Goal: Task Accomplishment & Management: Manage account settings

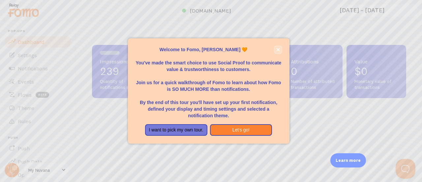
click at [279, 49] on icon "close," at bounding box center [279, 50] width 4 height 4
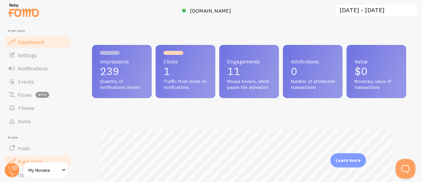
scroll to position [329863, 329727]
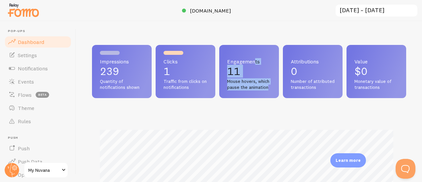
copy div "Engagements 11 Mouse hovers, which pause the animation"
drag, startPoint x: 252, startPoint y: 60, endPoint x: 289, endPoint y: 91, distance: 48.3
click at [279, 91] on div "Engagements 11 Mouse hovers, which pause the animation" at bounding box center [249, 71] width 60 height 53
click at [79, 27] on div "Impressions 239 Quantity of notifications shown Clicks 1 Traffic from clicks on…" at bounding box center [249, 101] width 346 height 161
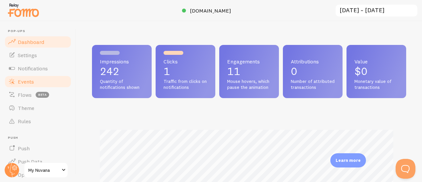
click at [27, 80] on span "Events" at bounding box center [26, 81] width 16 height 7
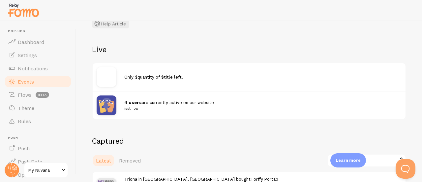
scroll to position [53, 0]
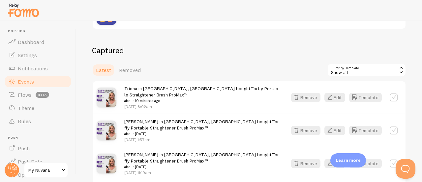
scroll to position [159, 0]
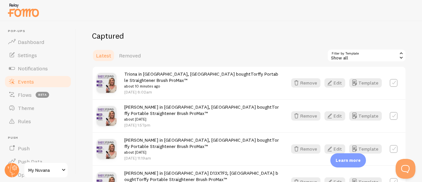
click at [390, 81] on label at bounding box center [394, 83] width 8 height 8
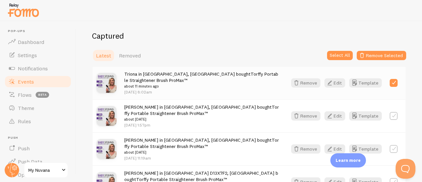
click at [390, 81] on label at bounding box center [394, 83] width 8 height 8
checkbox input "false"
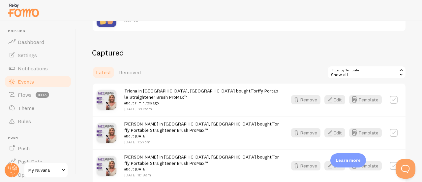
scroll to position [141, 0]
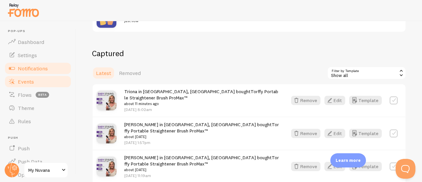
click at [27, 70] on span "Notifications" at bounding box center [33, 68] width 30 height 7
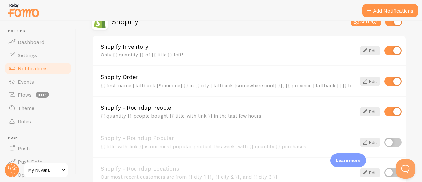
scroll to position [243, 0]
click at [18, 54] on span "Settings" at bounding box center [27, 55] width 19 height 7
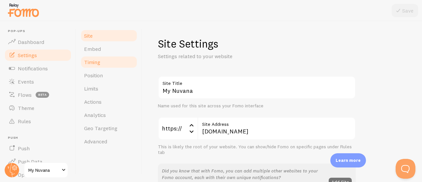
click at [98, 64] on span "Timing" at bounding box center [92, 62] width 16 height 7
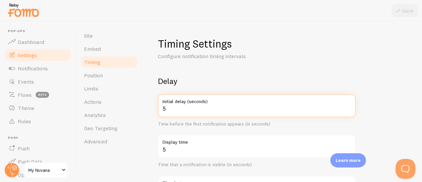
click at [173, 110] on input "5" at bounding box center [257, 105] width 198 height 23
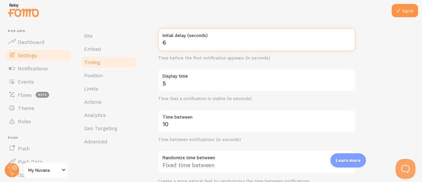
scroll to position [66, 0]
type input "6"
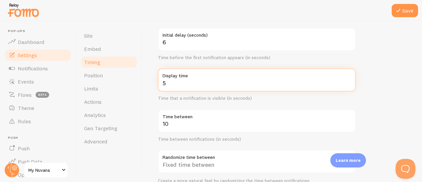
click at [169, 82] on input "5" at bounding box center [257, 79] width 198 height 23
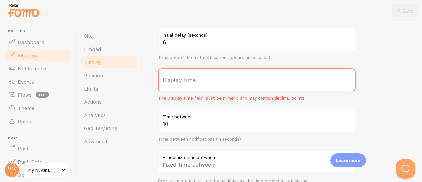
type input "7"
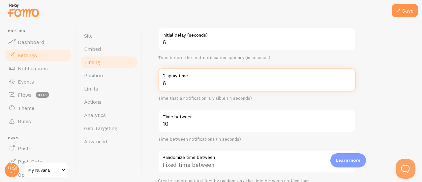
type input "6"
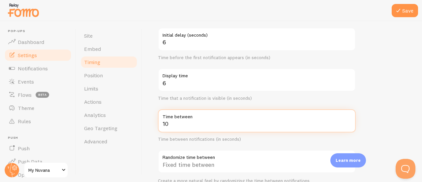
click at [170, 125] on input "10" at bounding box center [257, 120] width 198 height 23
type input "1"
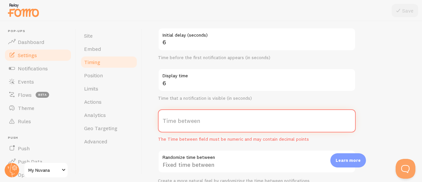
type input "2"
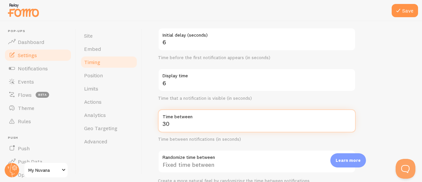
type input "3"
type input "2"
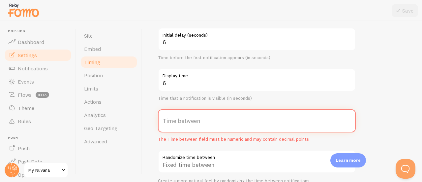
type input "3"
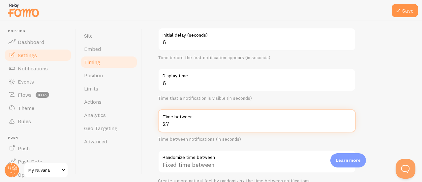
type input "27"
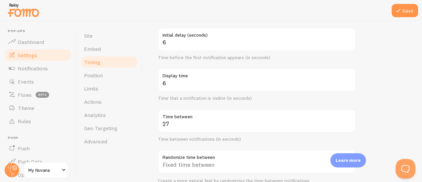
click at [147, 100] on div "Timing Settings Configure notification timing intervals Delay 6 Initial delay (…" at bounding box center [282, 101] width 280 height 161
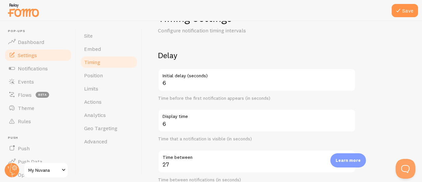
scroll to position [20, 0]
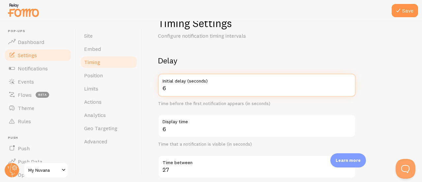
click at [168, 85] on input "6" at bounding box center [257, 85] width 198 height 23
type input "7"
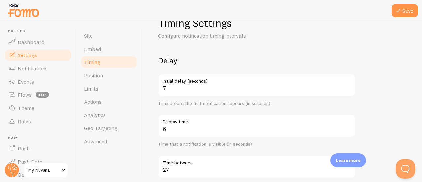
click at [151, 104] on div "Timing Settings Configure notification timing intervals Delay 7 Initial delay (…" at bounding box center [282, 101] width 280 height 161
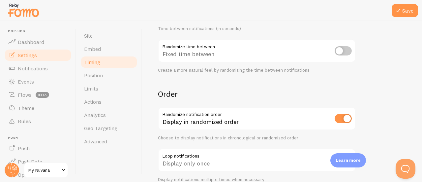
scroll to position [180, 0]
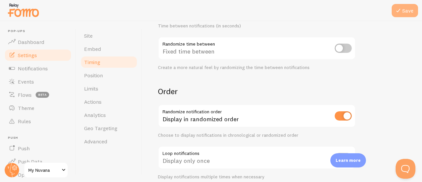
click at [400, 7] on icon at bounding box center [399, 11] width 8 height 8
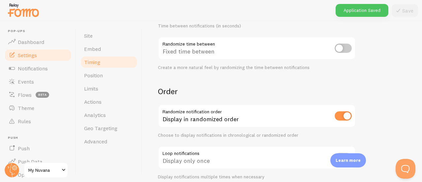
scroll to position [209, 0]
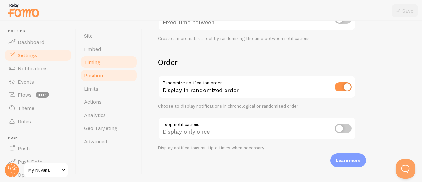
click at [111, 77] on link "Position" at bounding box center [109, 75] width 58 height 13
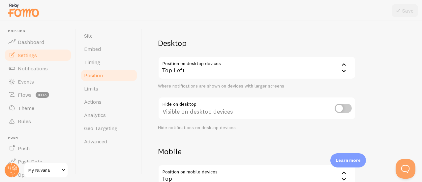
scroll to position [38, 0]
click at [33, 73] on link "Notifications" at bounding box center [38, 68] width 68 height 13
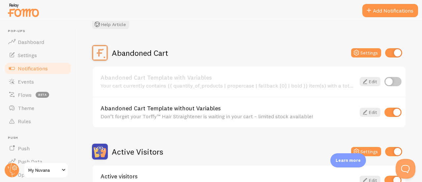
scroll to position [45, 0]
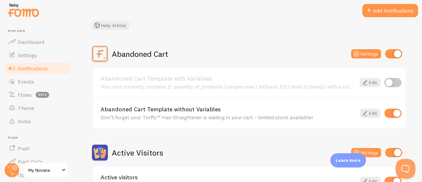
click at [386, 116] on input "checkbox" at bounding box center [393, 113] width 17 height 9
checkbox input "false"
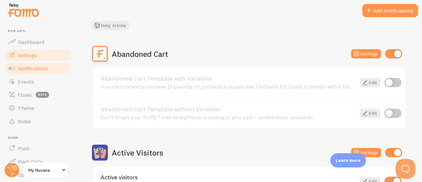
click at [37, 58] on link "Settings" at bounding box center [38, 55] width 68 height 13
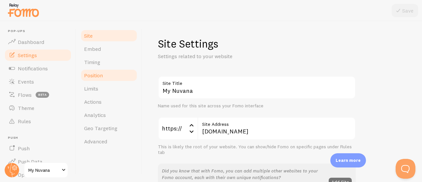
click at [101, 79] on link "Position" at bounding box center [109, 75] width 58 height 13
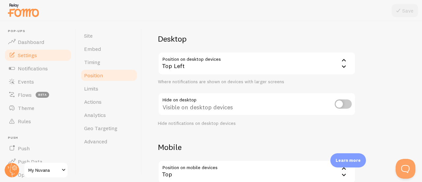
scroll to position [43, 0]
click at [201, 66] on div "Top Left" at bounding box center [257, 62] width 198 height 23
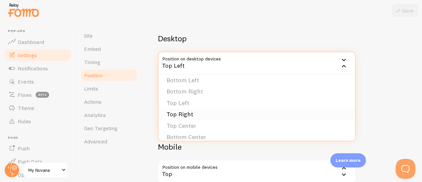
scroll to position [0, 0]
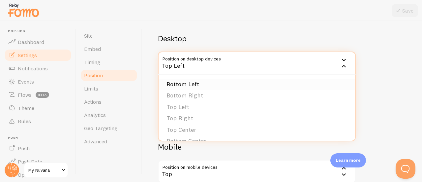
click at [178, 84] on li "Bottom Left" at bounding box center [257, 85] width 197 height 12
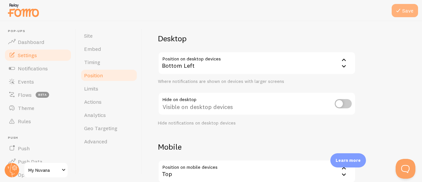
click at [404, 13] on button "Save" at bounding box center [405, 10] width 26 height 13
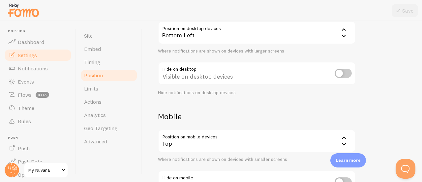
scroll to position [104, 0]
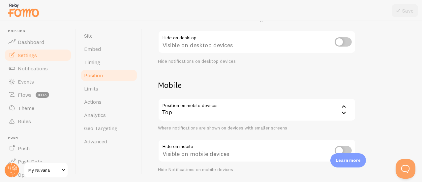
click at [206, 113] on div "Top" at bounding box center [257, 109] width 198 height 23
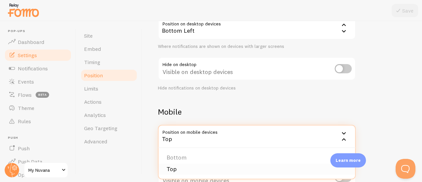
scroll to position [77, 0]
click at [188, 137] on div "Top" at bounding box center [257, 136] width 198 height 23
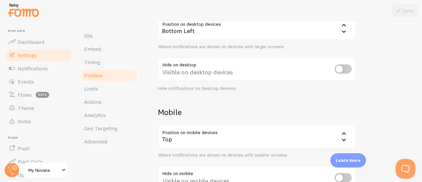
scroll to position [126, 0]
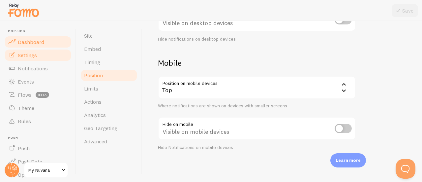
click at [34, 41] on span "Dashboard" at bounding box center [31, 42] width 26 height 7
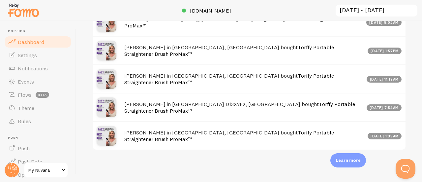
scroll to position [449, 0]
click at [176, 137] on h4 "[PERSON_NAME] in [GEOGRAPHIC_DATA], [GEOGRAPHIC_DATA] bought Torffy Portable St…" at bounding box center [244, 136] width 240 height 14
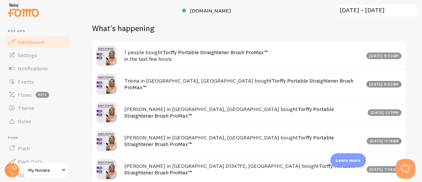
scroll to position [337, 0]
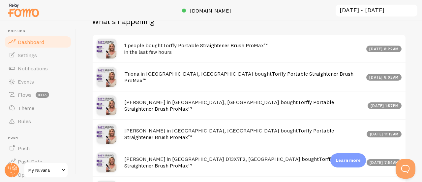
click at [173, 62] on div "1 people bought Torffy Portable Straightener Brush ProMax™ in the last few hour…" at bounding box center [249, 49] width 313 height 28
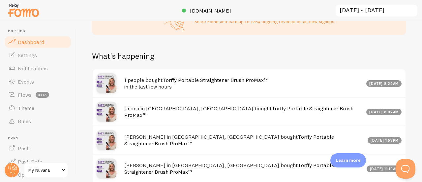
scroll to position [449, 0]
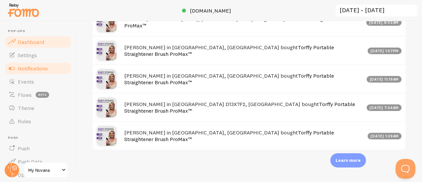
click at [48, 63] on link "Notifications" at bounding box center [38, 68] width 68 height 13
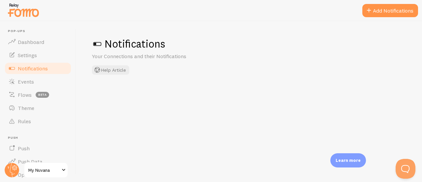
checkbox input "false"
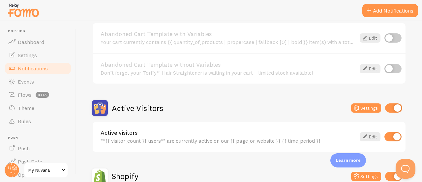
scroll to position [109, 0]
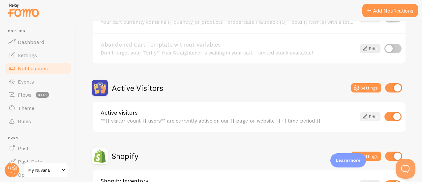
click at [366, 117] on link "Edit" at bounding box center [370, 116] width 21 height 9
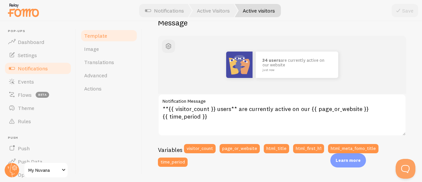
scroll to position [66, 0]
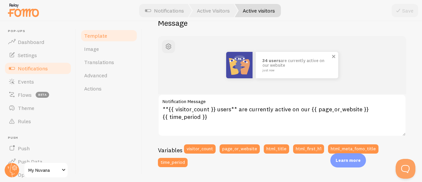
click at [268, 64] on p "34 users are currently active on our website just now" at bounding box center [297, 65] width 69 height 14
click at [101, 49] on link "Image" at bounding box center [109, 48] width 58 height 13
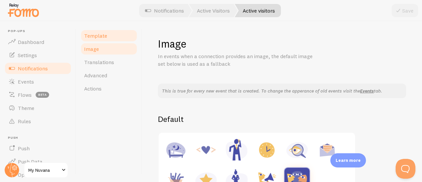
click at [94, 38] on span "Template" at bounding box center [95, 35] width 23 height 7
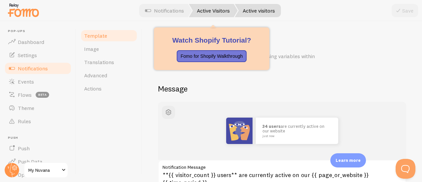
click at [207, 9] on link "Active Visitors" at bounding box center [213, 10] width 49 height 13
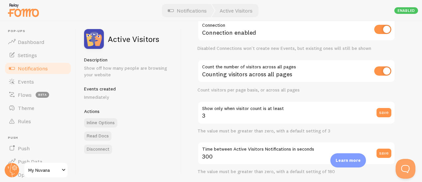
scroll to position [38, 0]
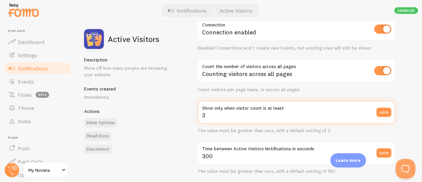
click at [228, 117] on input "3" at bounding box center [297, 112] width 198 height 23
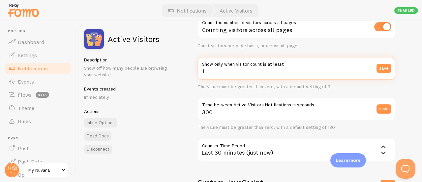
scroll to position [82, 0]
type input "1"
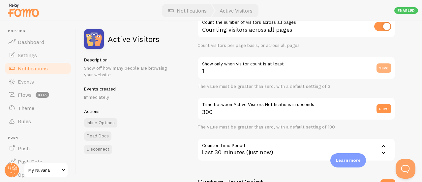
click at [384, 65] on button "save" at bounding box center [384, 67] width 15 height 9
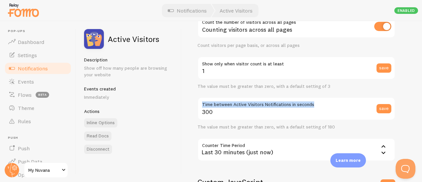
drag, startPoint x: 203, startPoint y: 106, endPoint x: 317, endPoint y: 105, distance: 113.5
click at [317, 105] on label "Time between Active Visitors Notifications in seconds" at bounding box center [297, 102] width 198 height 11
copy label "Time between Active Visitors Notifications in seconds"
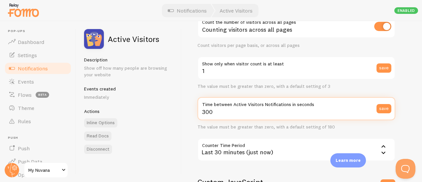
click at [216, 112] on input "300" at bounding box center [297, 108] width 198 height 23
type input "3"
type input "45"
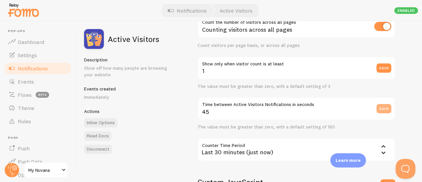
click at [382, 106] on button "save" at bounding box center [384, 108] width 15 height 9
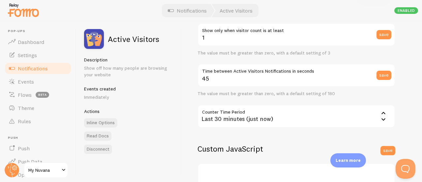
scroll to position [116, 0]
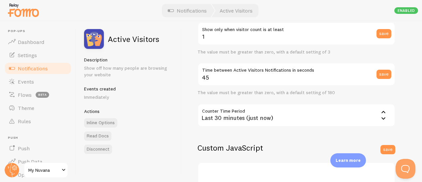
click at [234, 118] on div "Last 30 minutes (just now)" at bounding box center [297, 115] width 198 height 23
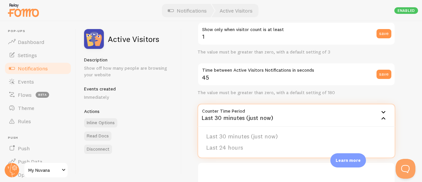
click at [234, 118] on div "Last 30 minutes (just now)" at bounding box center [297, 115] width 198 height 23
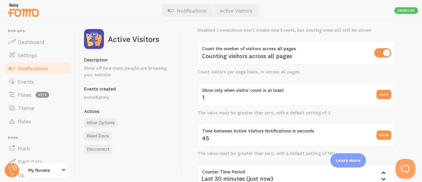
scroll to position [54, 0]
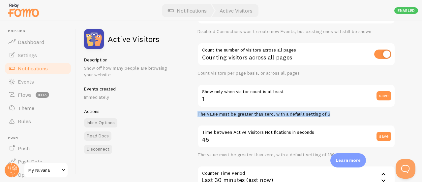
drag, startPoint x: 197, startPoint y: 113, endPoint x: 329, endPoint y: 113, distance: 131.7
click at [329, 113] on div "Settings Connection Connection enabled Disabled Connections won't create new Ev…" at bounding box center [302, 101] width 241 height 161
copy div "The value must be greater than zero, with a default setting of 3"
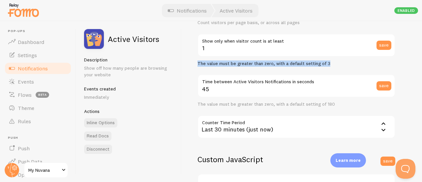
scroll to position [104, 0]
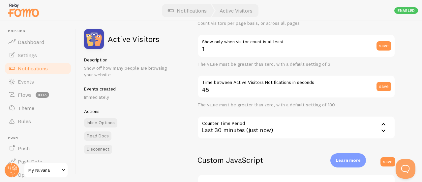
click at [104, 69] on p "Show off how many people are browsing your website" at bounding box center [128, 71] width 89 height 13
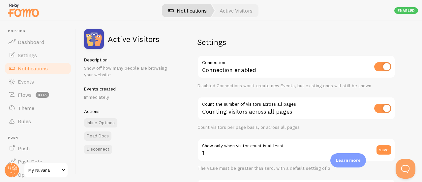
click at [197, 14] on link "Notifications" at bounding box center [187, 10] width 55 height 13
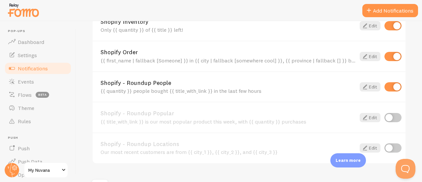
scroll to position [350, 0]
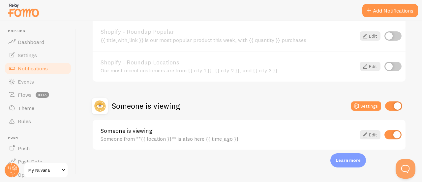
click at [202, 74] on div "Shopify - Roundup Locations Our most recent customers are from {{ city_1 }}, {{…" at bounding box center [249, 66] width 313 height 31
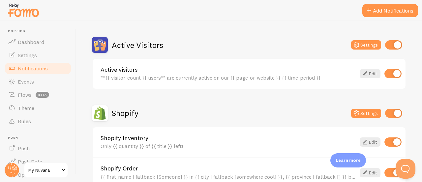
scroll to position [154, 0]
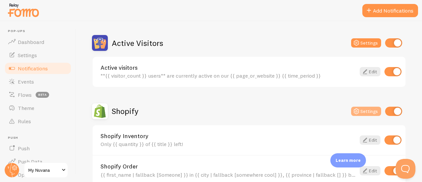
click at [360, 110] on button "Settings" at bounding box center [366, 111] width 30 height 9
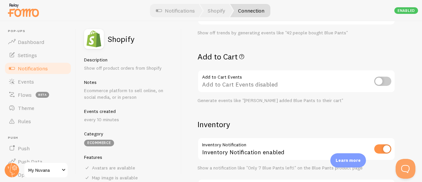
scroll to position [245, 0]
click at [380, 82] on input "checkbox" at bounding box center [383, 80] width 17 height 9
checkbox input "true"
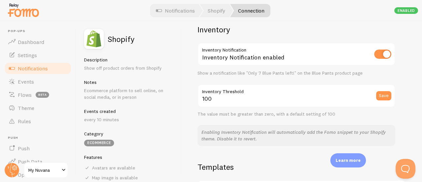
scroll to position [337, 0]
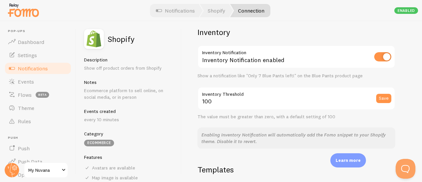
click at [211, 94] on label "Inventory Threshold" at bounding box center [297, 92] width 198 height 11
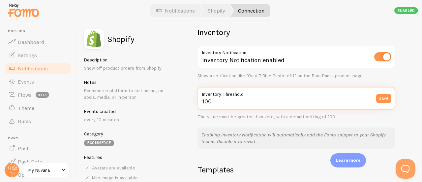
click at [211, 94] on input "100" at bounding box center [297, 98] width 198 height 23
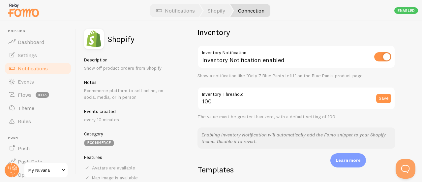
click at [211, 94] on label "Inventory Threshold" at bounding box center [297, 92] width 198 height 11
click at [211, 94] on input "100" at bounding box center [297, 98] width 198 height 23
click at [211, 94] on label "Inventory Threshold" at bounding box center [297, 92] width 198 height 11
click at [211, 94] on input "100" at bounding box center [297, 98] width 198 height 23
copy div "Inventory Threshold"
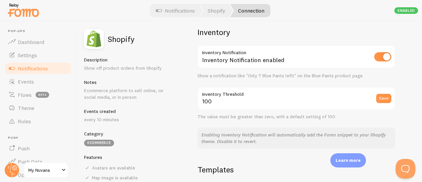
click at [205, 81] on div "Inventory Inventory Notification Inventory Notification enabled Show a notifica…" at bounding box center [297, 87] width 198 height 121
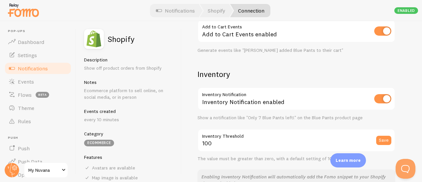
scroll to position [308, 0]
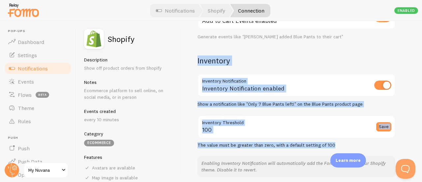
drag, startPoint x: 197, startPoint y: 60, endPoint x: 334, endPoint y: 141, distance: 159.1
click at [334, 141] on div "Settings Connection Connection enabled Disabled Connections won't create new Ev…" at bounding box center [302, 101] width 241 height 161
copy div "Inventory Inventory Notification Inventory Notification enabled Show a notifica…"
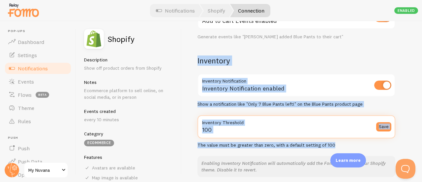
click at [220, 134] on input "100" at bounding box center [297, 126] width 198 height 23
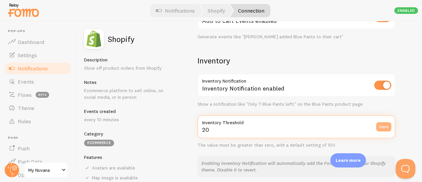
type input "20"
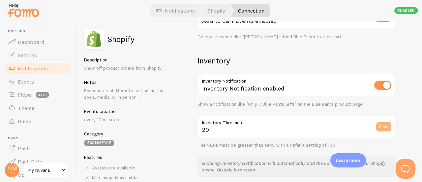
click at [380, 124] on button "Save" at bounding box center [384, 126] width 15 height 9
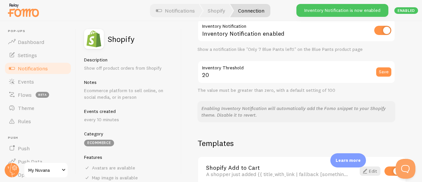
scroll to position [363, 0]
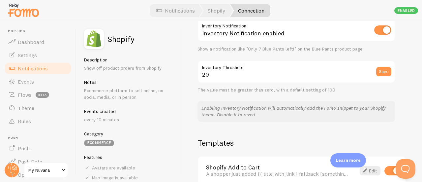
click at [225, 109] on p "Enabling Inventory Notification will automatically add the Fomo snippet to your…" at bounding box center [297, 111] width 190 height 13
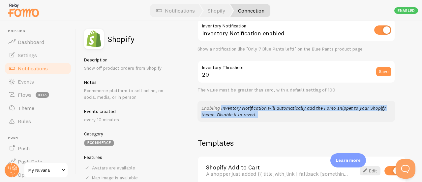
click at [225, 109] on p "Enabling Inventory Notification will automatically add the Fomo snippet to your…" at bounding box center [297, 111] width 190 height 13
copy div "Enabling Inventory Notification will automatically add the Fomo snippet to your…"
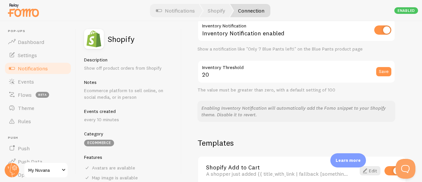
click at [247, 126] on div "Settings Connection Connection enabled Disabled Connections won't create new Ev…" at bounding box center [302, 101] width 241 height 161
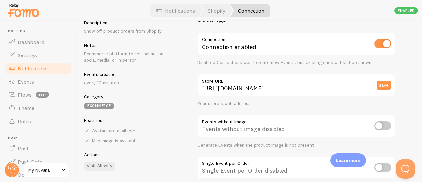
scroll to position [0, 0]
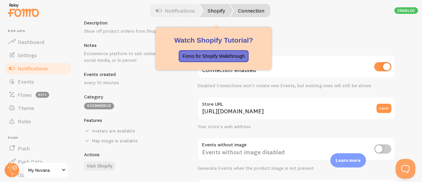
click at [209, 8] on link "Shopify" at bounding box center [216, 10] width 33 height 13
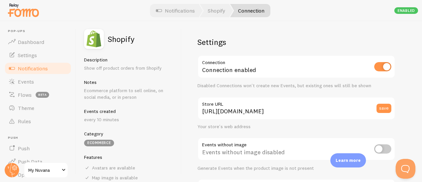
click at [408, 6] on div at bounding box center [211, 10] width 422 height 21
click at [179, 11] on link "Notifications" at bounding box center [175, 10] width 55 height 13
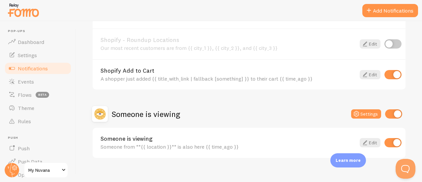
scroll to position [380, 0]
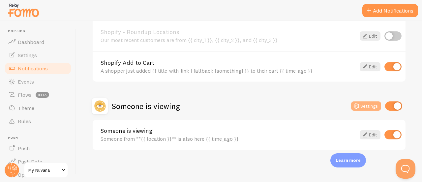
click at [365, 108] on button "Settings" at bounding box center [366, 105] width 30 height 9
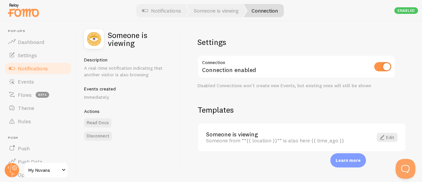
scroll to position [1, 0]
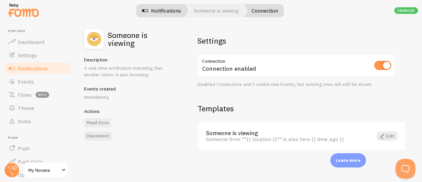
click at [162, 13] on link "Notifications" at bounding box center [161, 10] width 55 height 13
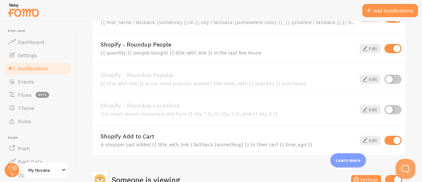
scroll to position [306, 0]
click at [361, 138] on icon at bounding box center [365, 141] width 8 height 8
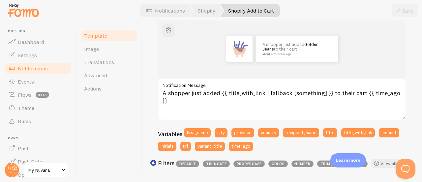
scroll to position [82, 0]
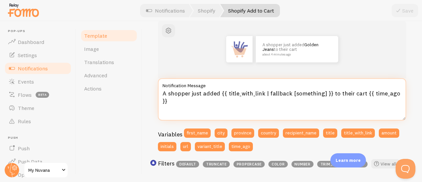
click at [188, 95] on textarea "A shopper just added {{ title_with_link | fallback [something] }} to their cart…" at bounding box center [282, 99] width 249 height 42
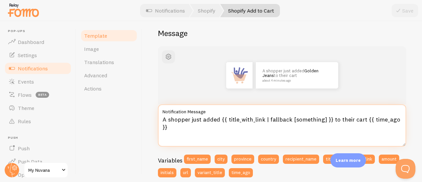
scroll to position [55, 0]
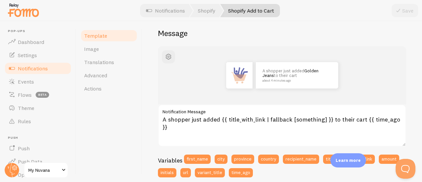
click at [148, 139] on div "Shopify Add to Cart Compose your message using variables and filters, enclosing…" at bounding box center [282, 101] width 280 height 161
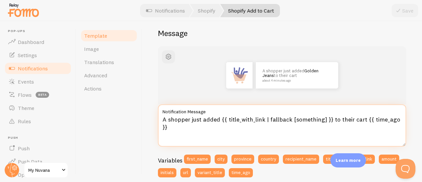
click at [165, 119] on textarea "A shopper just added {{ title_with_link | fallback [something] }} to their cart…" at bounding box center [282, 125] width 249 height 42
click at [186, 118] on textarea "A shopper just added {{ title_with_link | fallback [something] }} to their cart…" at bounding box center [282, 125] width 249 height 42
click at [188, 119] on textarea "A shopper just added {{ title_with_link | fallback [something] }} to their cart…" at bounding box center [282, 125] width 249 height 42
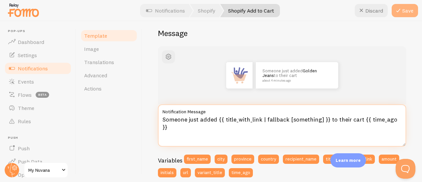
type textarea "Someone just added {{ title_with_link | fallback [something] }} to their cart {…"
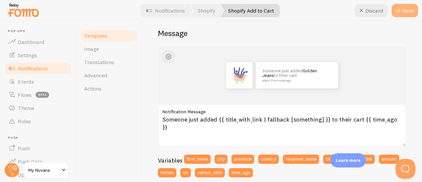
click at [400, 9] on icon at bounding box center [399, 11] width 8 height 8
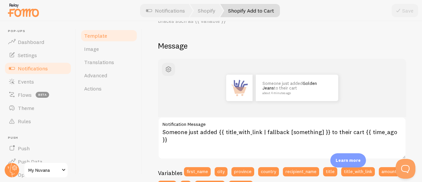
scroll to position [42, 0]
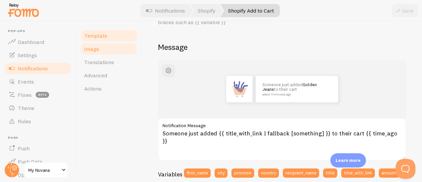
click at [99, 52] on link "Image" at bounding box center [109, 48] width 58 height 13
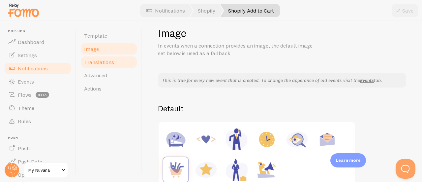
scroll to position [10, 0]
click at [94, 37] on span "Template" at bounding box center [95, 35] width 23 height 7
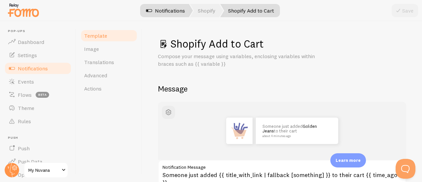
click at [158, 9] on link "Notifications" at bounding box center [165, 10] width 55 height 13
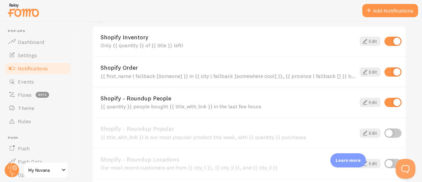
scroll to position [252, 0]
click at [362, 74] on icon at bounding box center [365, 72] width 8 height 8
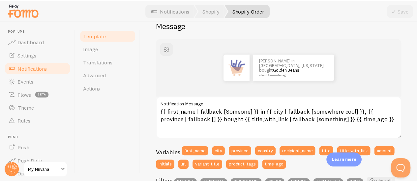
scroll to position [64, 0]
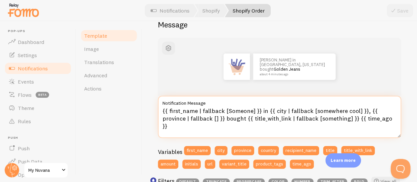
click at [258, 115] on textarea "{{ first_name | fallback [Someone] }} in {{ city | fallback [somewhere cool] }}…" at bounding box center [280, 117] width 244 height 42
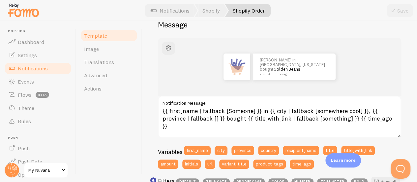
click at [144, 109] on div "Shopify Order Compose your message using variables and filters, enclosing varia…" at bounding box center [279, 101] width 275 height 161
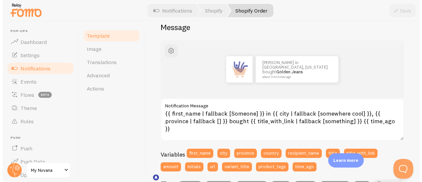
scroll to position [61, 0]
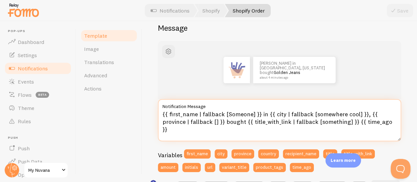
drag, startPoint x: 244, startPoint y: 124, endPoint x: 225, endPoint y: 122, distance: 19.0
click at [225, 122] on textarea "{{ first_name | fallback [Someone] }} in {{ city | fallback [somewhere cool] }}…" at bounding box center [280, 120] width 244 height 42
paste textarea "just purchased"
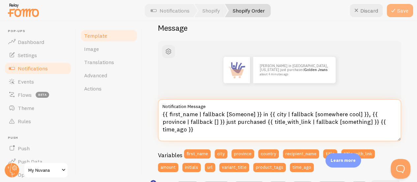
type textarea "{{ first_name | fallback [Someone] }} in {{ city | fallback [somewhere cool] }}…"
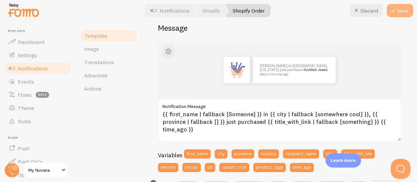
click at [392, 12] on icon at bounding box center [394, 11] width 8 height 8
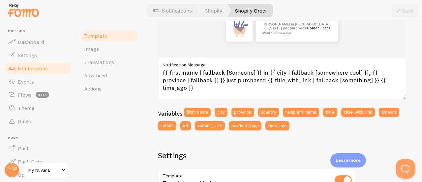
scroll to position [97, 0]
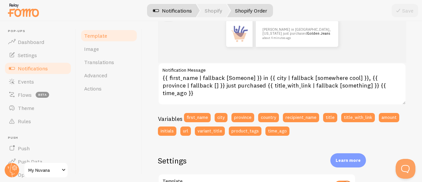
click at [163, 11] on link "Notifications" at bounding box center [172, 10] width 55 height 13
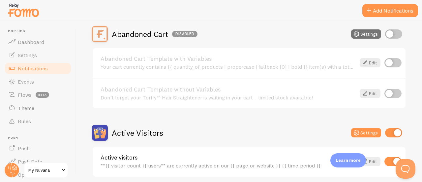
scroll to position [65, 0]
click at [363, 63] on icon at bounding box center [365, 62] width 8 height 8
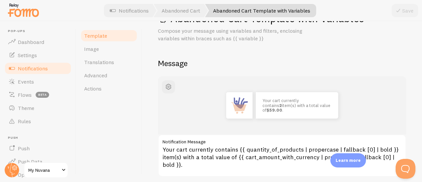
scroll to position [41, 0]
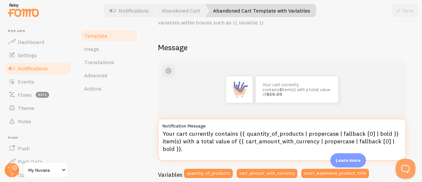
click at [191, 144] on textarea "Your cart currently contains {{ quantity_of_products | propercase | fallback [0…" at bounding box center [282, 139] width 249 height 42
click at [201, 145] on textarea "Your cart currently contains {{ quantity_of_products | propercase | fallback [0…" at bounding box center [282, 139] width 249 height 42
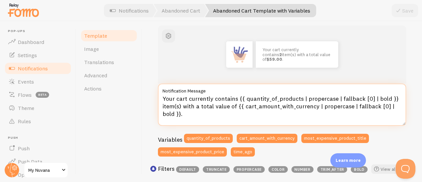
scroll to position [77, 0]
paste textarea "2 people are currently buying this product."
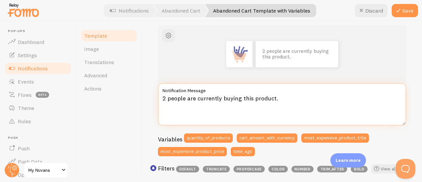
click at [283, 95] on textarea "2 people are currently buying this product." at bounding box center [282, 104] width 249 height 42
paste textarea "Torffy Portable Straightener Brush ProMax™"
click at [164, 98] on textarea "2 people are currently buying" at bounding box center [282, 104] width 249 height 42
click at [243, 100] on textarea "3 people are currently buying" at bounding box center [282, 104] width 249 height 42
paste textarea "Torffy Portable Straightener Brush ProMax™"
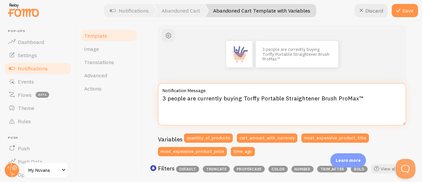
click at [186, 105] on textarea "3 people are currently buying Torffy Portable Straightener Brush ProMax™" at bounding box center [282, 104] width 249 height 42
paste textarea "Hurry! 3 people are buying the Torffy Portable Straightener Brush ProMax™ right…"
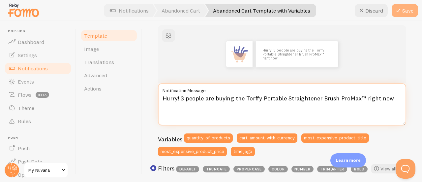
type textarea "Hurry! 3 people are buying the Torffy Portable Straightener Brush ProMax™ right…"
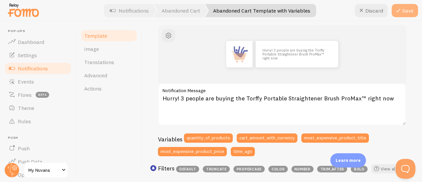
click at [400, 17] on button "Save" at bounding box center [405, 10] width 26 height 13
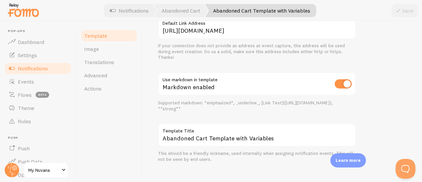
scroll to position [294, 0]
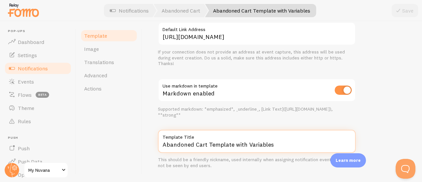
drag, startPoint x: 271, startPoint y: 145, endPoint x: 163, endPoint y: 144, distance: 108.3
click at [163, 144] on input "Abandoned Cart Template with Variables" at bounding box center [257, 141] width 198 height 23
paste input "urgence"
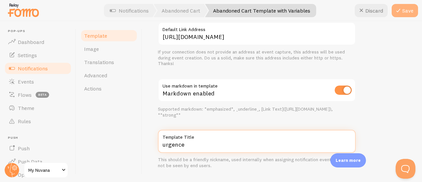
type input "urgence"
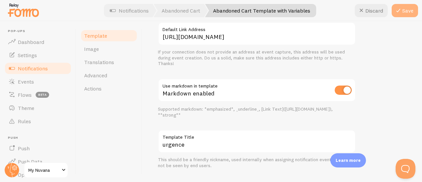
click at [403, 12] on button "Save" at bounding box center [405, 10] width 26 height 13
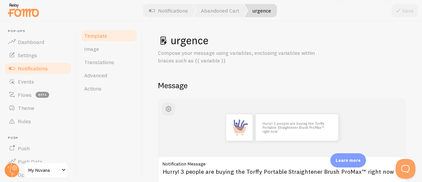
scroll to position [0, 0]
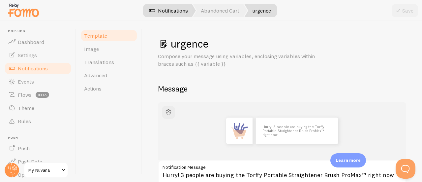
click at [161, 11] on link "Notifications" at bounding box center [168, 10] width 55 height 13
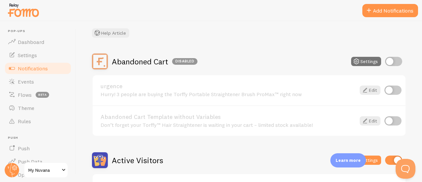
scroll to position [45, 0]
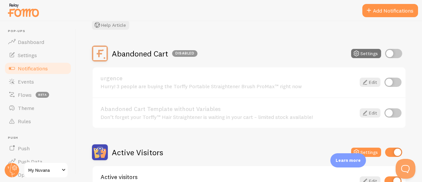
click at [386, 80] on input "checkbox" at bounding box center [393, 82] width 17 height 9
checkbox input "true"
click at [390, 55] on input "checkbox" at bounding box center [393, 53] width 17 height 9
checkbox input "true"
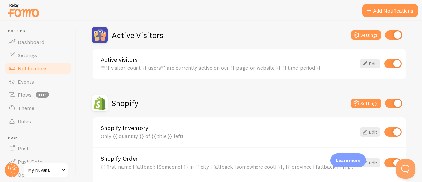
scroll to position [0, 0]
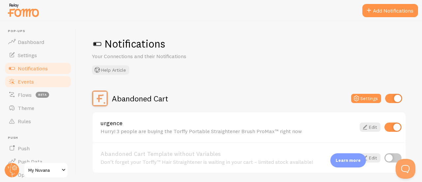
click at [38, 80] on link "Events" at bounding box center [38, 81] width 68 height 13
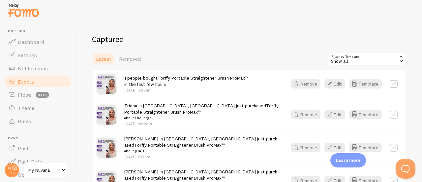
scroll to position [156, 0]
click at [38, 57] on link "Settings" at bounding box center [38, 55] width 68 height 13
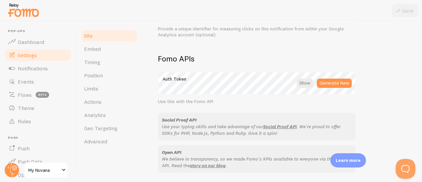
scroll to position [349, 0]
click at [102, 50] on link "Embed" at bounding box center [109, 48] width 58 height 13
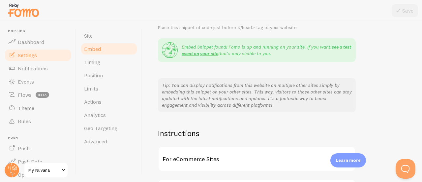
scroll to position [172, 0]
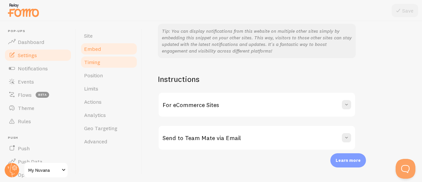
click at [112, 62] on link "Timing" at bounding box center [109, 61] width 58 height 13
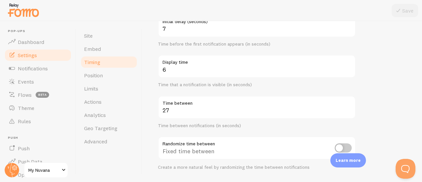
scroll to position [80, 0]
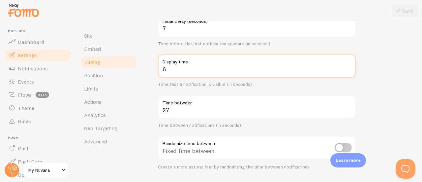
click at [166, 70] on input "6" at bounding box center [257, 65] width 198 height 23
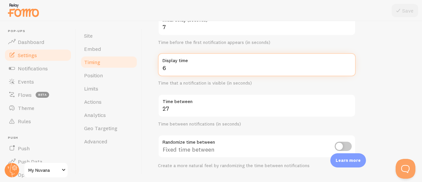
scroll to position [82, 0]
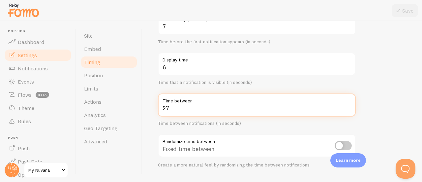
click at [169, 105] on input "27" at bounding box center [257, 104] width 198 height 23
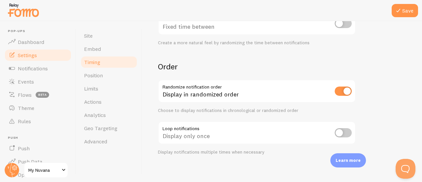
scroll to position [205, 0]
click at [409, 9] on button "Save" at bounding box center [405, 10] width 26 height 13
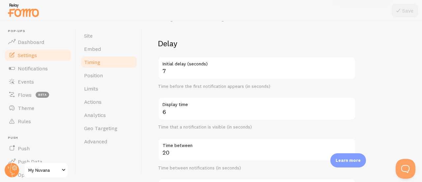
scroll to position [38, 0]
drag, startPoint x: 155, startPoint y: 45, endPoint x: 243, endPoint y: 167, distance: 150.3
click at [243, 167] on div "Timing Settings Configure notification timing intervals Delay 7 Initial delay (…" at bounding box center [282, 101] width 280 height 161
copy div "Delay Initial delay (seconds) Time before the first notification appears (in se…"
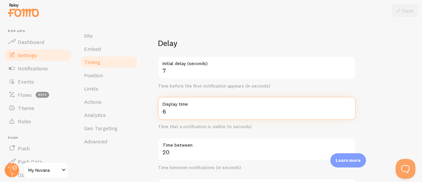
click at [212, 109] on input "6" at bounding box center [257, 108] width 198 height 23
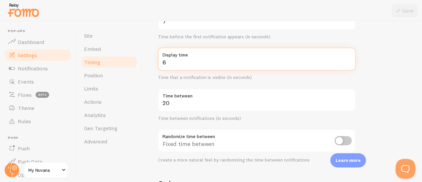
scroll to position [87, 0]
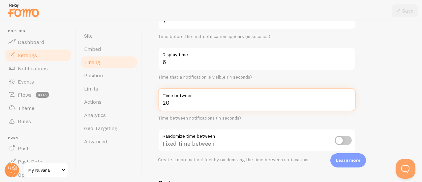
click at [173, 104] on input "20" at bounding box center [257, 99] width 198 height 23
type input "2"
type input "18"
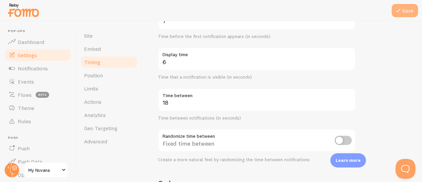
click at [399, 9] on icon at bounding box center [399, 11] width 8 height 8
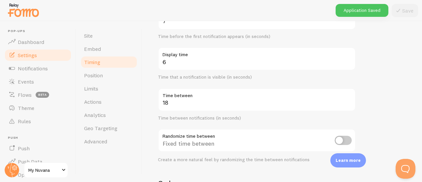
click at [152, 68] on div "Timing Settings Configure notification timing intervals Delay 7 Initial delay (…" at bounding box center [282, 101] width 280 height 161
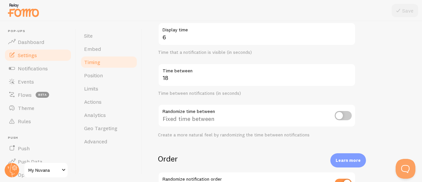
scroll to position [112, 0]
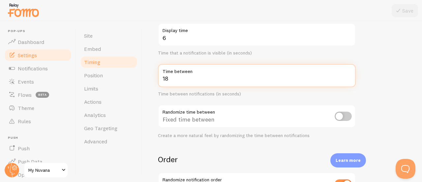
click at [176, 80] on input "18" at bounding box center [257, 75] width 198 height 23
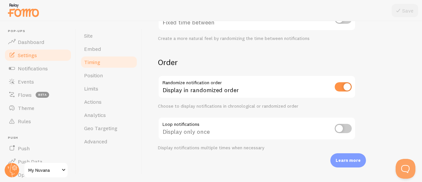
scroll to position [209, 0]
click at [26, 96] on span "Flows" at bounding box center [25, 94] width 14 height 7
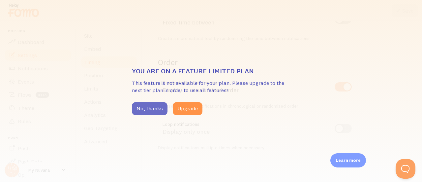
click at [160, 109] on button "No, thanks" at bounding box center [150, 108] width 36 height 13
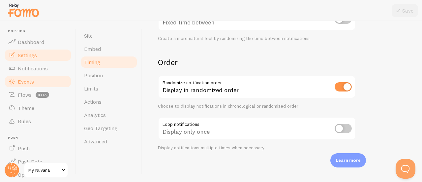
click at [28, 83] on span "Events" at bounding box center [26, 81] width 16 height 7
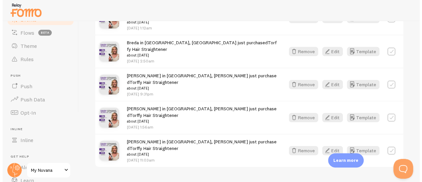
scroll to position [50, 0]
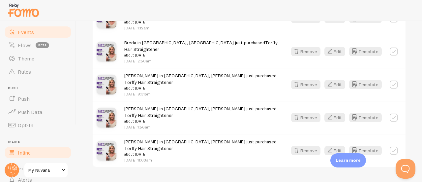
click at [37, 147] on link "Inline" at bounding box center [38, 152] width 68 height 13
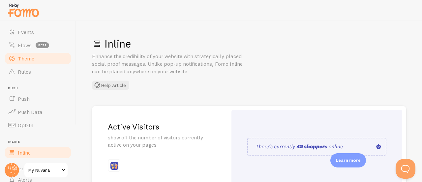
click at [34, 57] on link "Theme" at bounding box center [38, 58] width 68 height 13
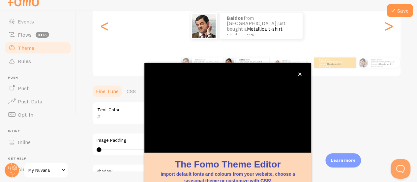
scroll to position [37, 0]
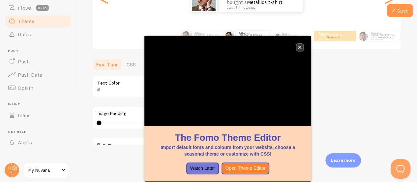
click at [299, 47] on icon "close," at bounding box center [300, 47] width 3 height 3
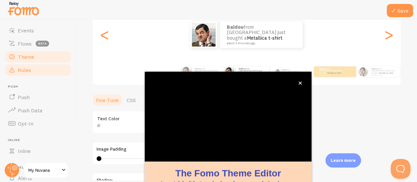
scroll to position [0, 0]
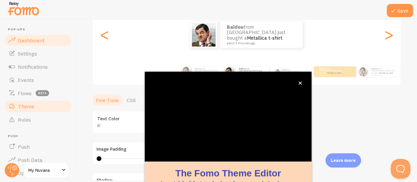
click at [31, 39] on span "Dashboard" at bounding box center [31, 40] width 26 height 7
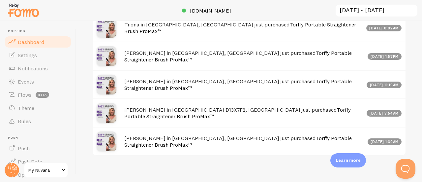
scroll to position [387, 0]
click at [34, 55] on span "Settings" at bounding box center [27, 55] width 19 height 7
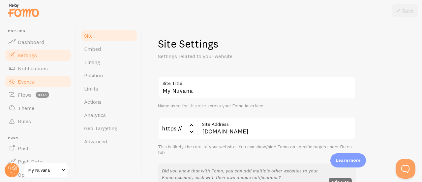
click at [32, 80] on span "Events" at bounding box center [26, 81] width 16 height 7
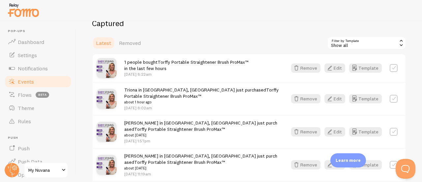
scroll to position [172, 0]
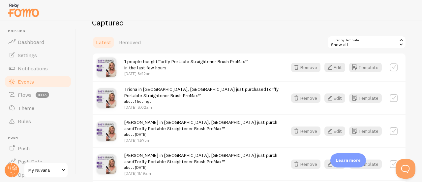
click at [149, 61] on span "1 people bought Torffy Portable Straightener Brush ProMax™ in the last few hours" at bounding box center [186, 64] width 124 height 12
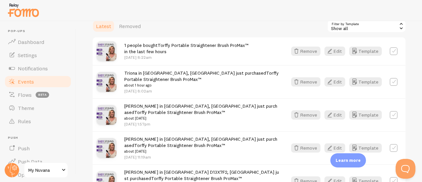
scroll to position [187, 0]
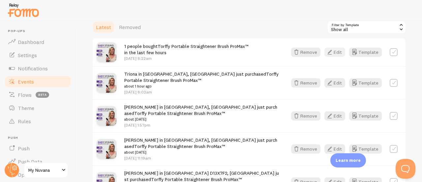
click at [331, 52] on button "Edit" at bounding box center [335, 52] width 21 height 9
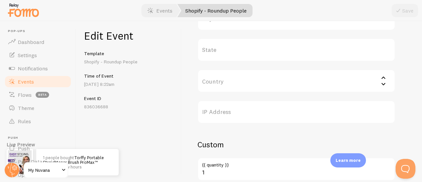
scroll to position [354, 0]
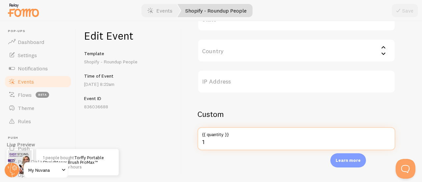
click at [206, 142] on input "1" at bounding box center [297, 138] width 198 height 23
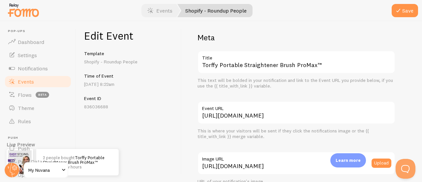
scroll to position [4, 0]
type input "2"
click at [409, 8] on button "Save" at bounding box center [405, 10] width 26 height 13
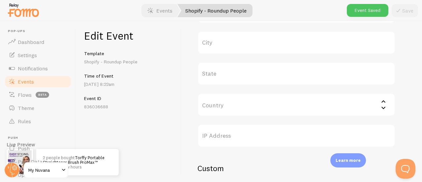
scroll to position [354, 0]
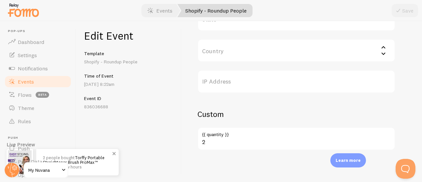
click at [81, 159] on link "Torffy Portable Straightener Brush ProMax™" at bounding box center [74, 160] width 62 height 10
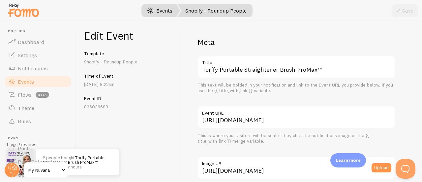
click at [162, 13] on link "Events" at bounding box center [160, 10] width 41 height 13
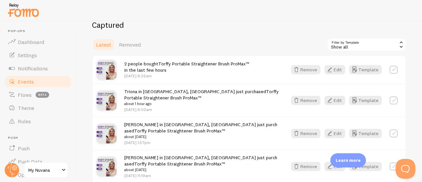
scroll to position [172, 0]
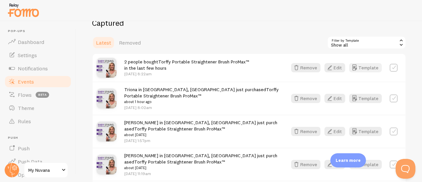
click at [354, 68] on button "Template" at bounding box center [366, 67] width 33 height 9
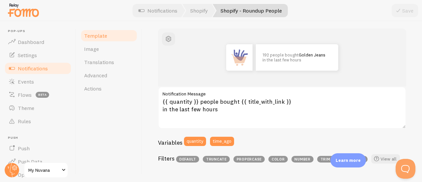
scroll to position [74, 0]
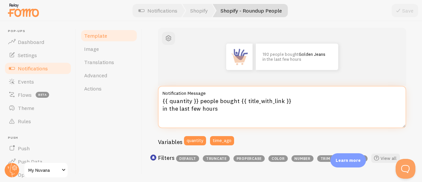
drag, startPoint x: 237, startPoint y: 101, endPoint x: 220, endPoint y: 100, distance: 16.8
click at [220, 100] on textarea "{{ quantity }} people bought {{ title_with_link }} in the last few hours" at bounding box center [282, 107] width 249 height 42
paste textarea "ordered"
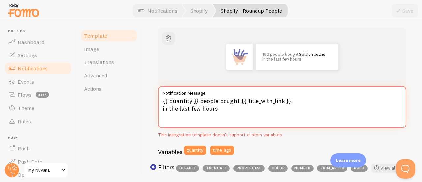
click at [209, 113] on textarea "{{ quantity }} people bought {{ title_with_link }} in the last few hours" at bounding box center [282, 107] width 249 height 42
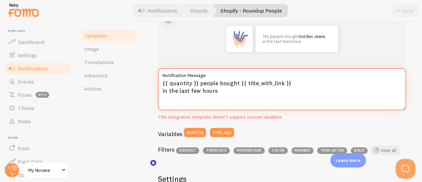
scroll to position [92, 0]
drag, startPoint x: 237, startPoint y: 83, endPoint x: 220, endPoint y: 83, distance: 17.2
click at [220, 83] on textarea "{{ quantity }} people bought {{ title_with_link }} in the last few hours" at bounding box center [282, 89] width 249 height 42
paste textarea "ordered"
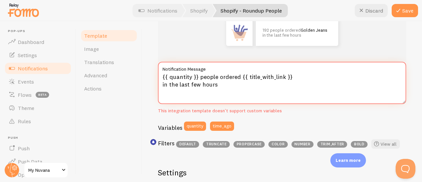
scroll to position [88, 0]
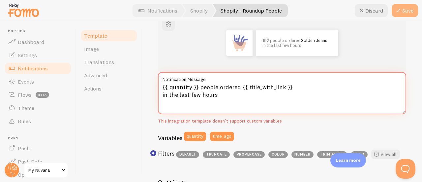
type textarea "{{ quantity }} people ordered {{ title_with_link }} in the last few hours"
click at [400, 9] on icon at bounding box center [399, 11] width 8 height 8
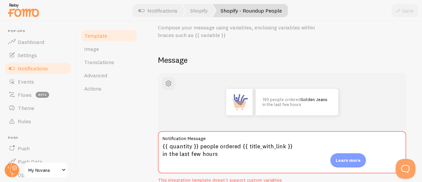
scroll to position [4, 0]
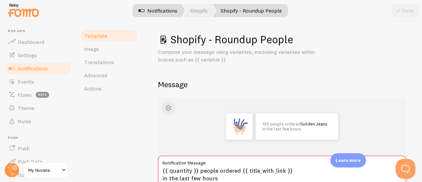
click at [162, 12] on link "Notifications" at bounding box center [158, 10] width 55 height 13
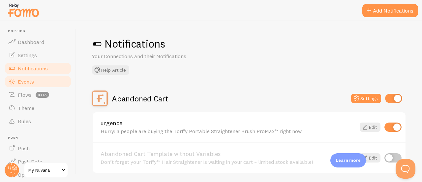
click at [36, 83] on link "Events" at bounding box center [38, 81] width 68 height 13
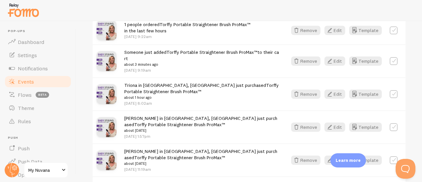
scroll to position [186, 0]
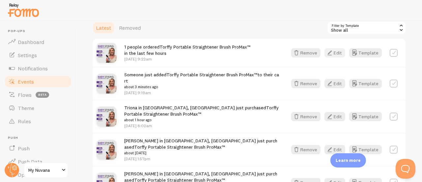
click at [328, 51] on icon "button" at bounding box center [330, 53] width 8 height 8
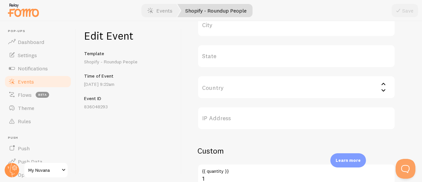
scroll to position [354, 0]
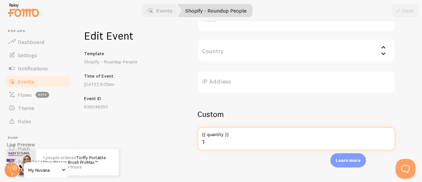
click at [205, 142] on input "1" at bounding box center [297, 138] width 198 height 23
type input "7"
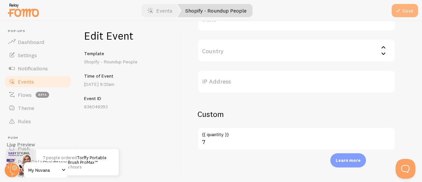
click at [412, 12] on button "Save" at bounding box center [405, 10] width 26 height 13
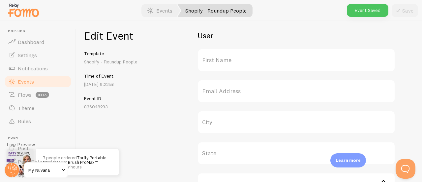
scroll to position [218, 0]
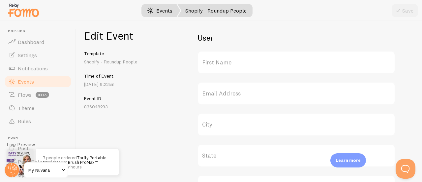
click at [156, 14] on link "Events" at bounding box center [160, 10] width 41 height 13
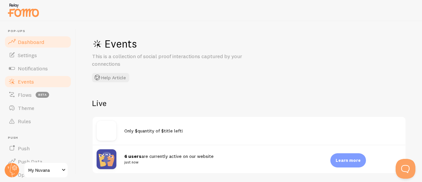
click at [39, 41] on span "Dashboard" at bounding box center [31, 42] width 26 height 7
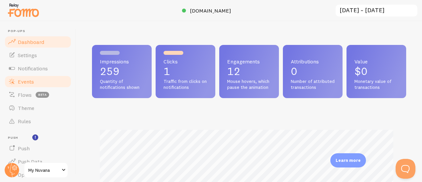
scroll to position [329863, 329727]
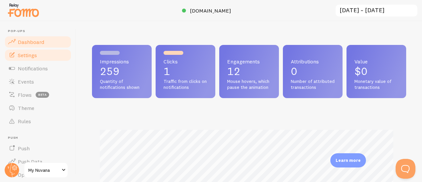
click at [26, 59] on link "Settings" at bounding box center [38, 55] width 68 height 13
